Goal: Navigation & Orientation: Understand site structure

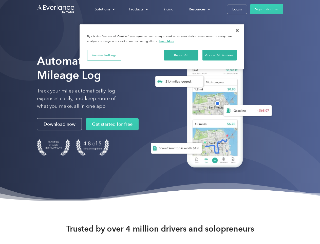
click at [105, 9] on div "Solutions" at bounding box center [102, 9] width 15 height 6
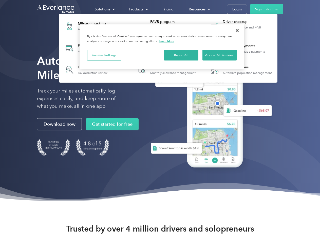
click at [138, 9] on div "Products" at bounding box center [136, 9] width 14 height 6
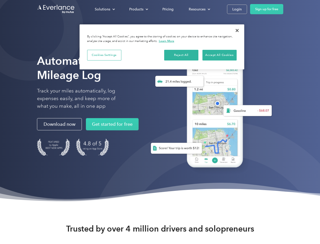
click at [199, 9] on div "Resources" at bounding box center [197, 9] width 17 height 6
click at [104, 55] on button "Cookies Settings" at bounding box center [104, 55] width 34 height 11
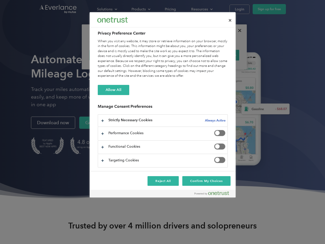
click at [182, 55] on div "When you visit any website, it may store or retrieve information on your browse…" at bounding box center [163, 59] width 130 height 40
click at [220, 55] on div "When you visit any website, it may store or retrieve information on your browse…" at bounding box center [163, 59] width 130 height 40
click at [238, 30] on div at bounding box center [162, 122] width 325 height 244
